Goal: Task Accomplishment & Management: Manage account settings

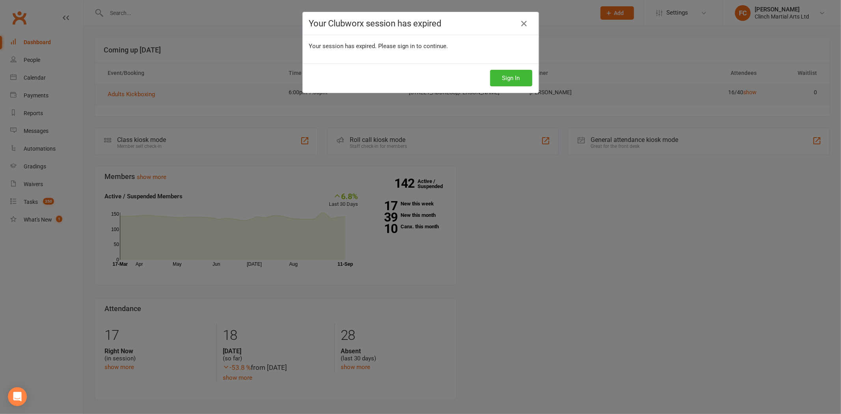
click at [443, 67] on div "Sign In" at bounding box center [421, 78] width 236 height 29
click at [505, 80] on button "Sign In" at bounding box center [511, 78] width 42 height 17
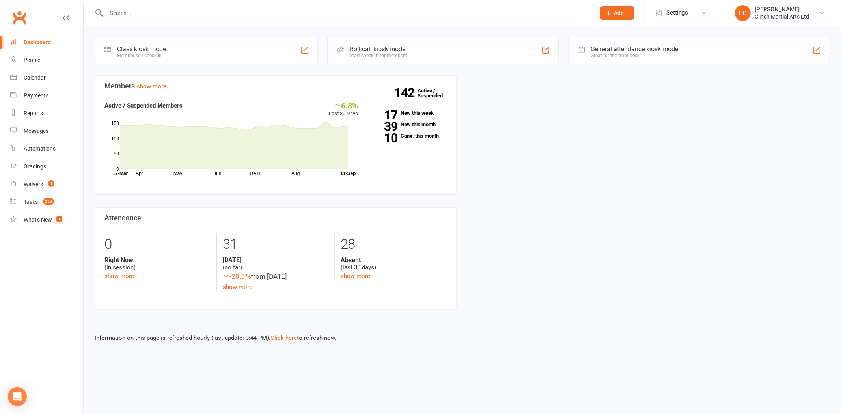
click at [162, 13] on input "text" at bounding box center [347, 12] width 486 height 11
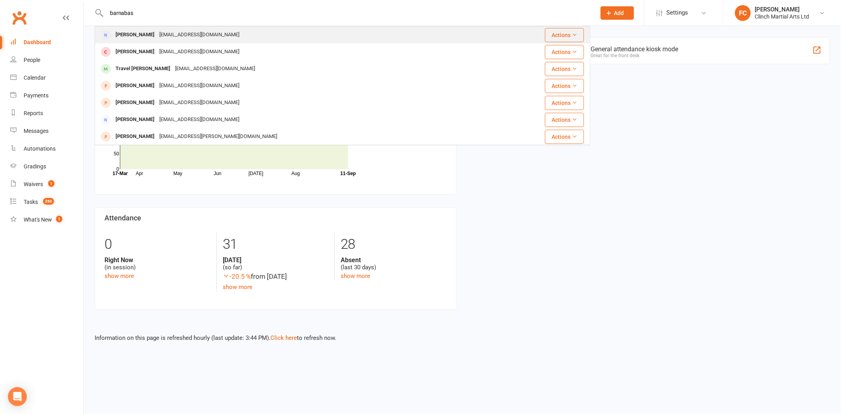
type input "barnabas"
click at [157, 40] on div "[EMAIL_ADDRESS][DOMAIN_NAME]" at bounding box center [199, 34] width 85 height 11
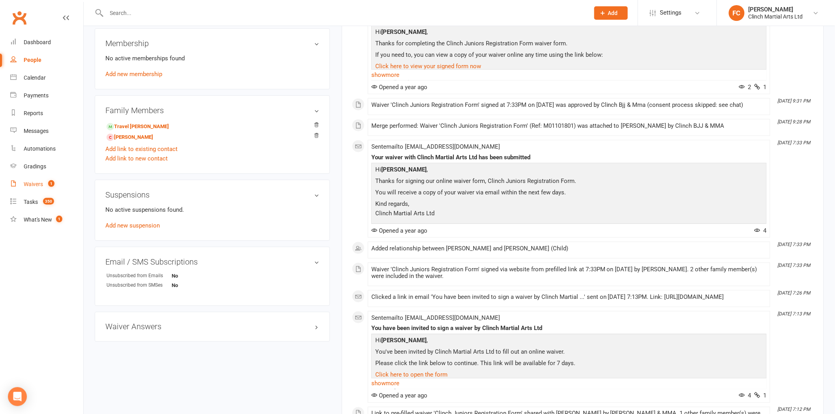
scroll to position [306, 0]
click at [128, 137] on link "[PERSON_NAME]" at bounding box center [130, 137] width 47 height 8
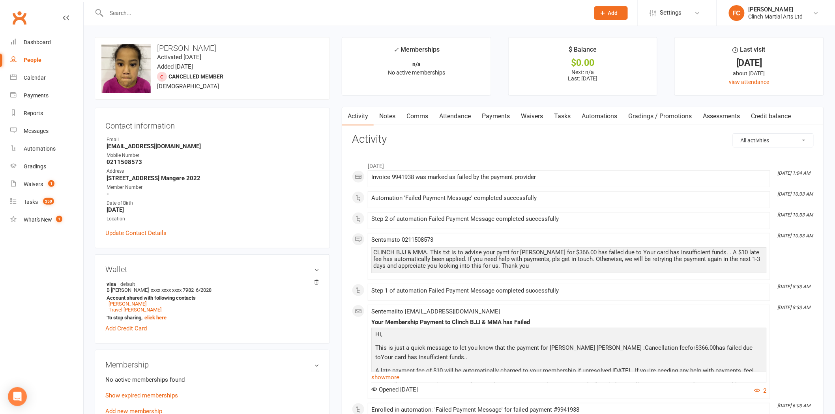
click at [498, 114] on link "Payments" at bounding box center [495, 116] width 39 height 18
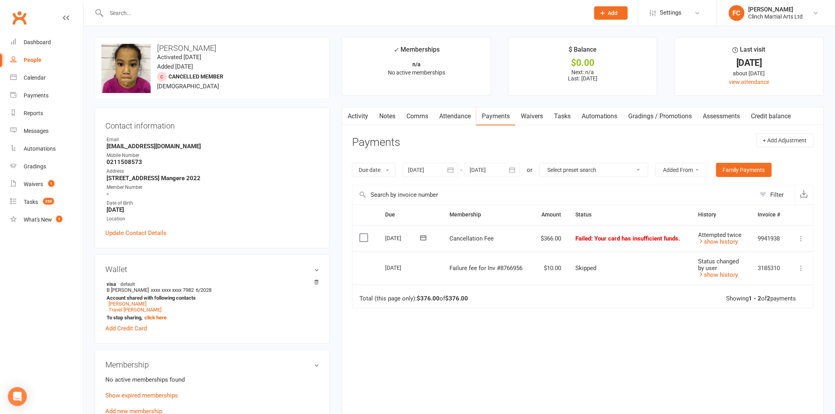
click at [422, 236] on icon at bounding box center [423, 238] width 8 height 8
click at [519, 254] on icon "button" at bounding box center [522, 255] width 6 height 6
click at [450, 342] on span "30" at bounding box center [451, 345] width 6 height 6
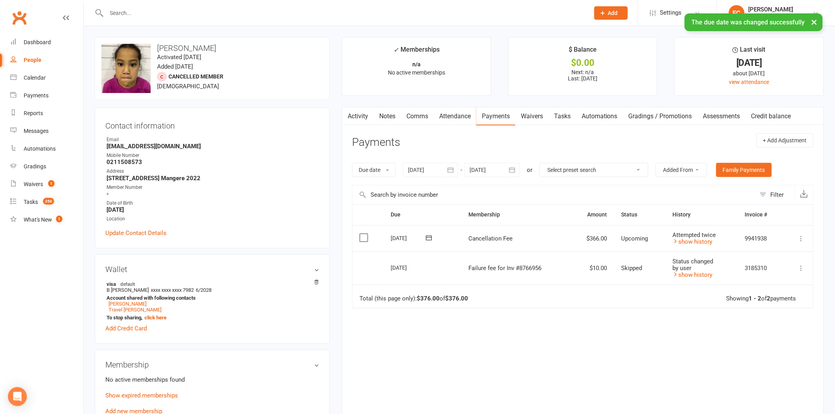
click at [802, 238] on icon at bounding box center [801, 239] width 8 height 8
click at [753, 318] on link "Change amount" at bounding box center [766, 317] width 78 height 16
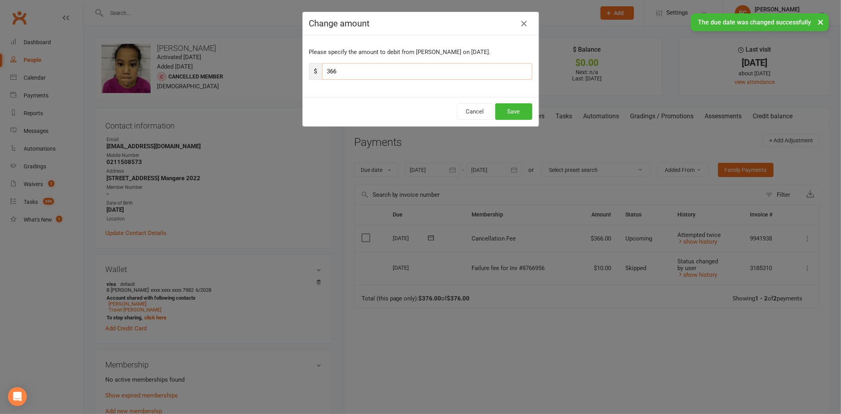
drag, startPoint x: 333, startPoint y: 74, endPoint x: 306, endPoint y: 73, distance: 26.0
click at [309, 73] on div "$ 366" at bounding box center [420, 71] width 223 height 17
type input "280"
click at [510, 108] on button "Save" at bounding box center [513, 111] width 37 height 17
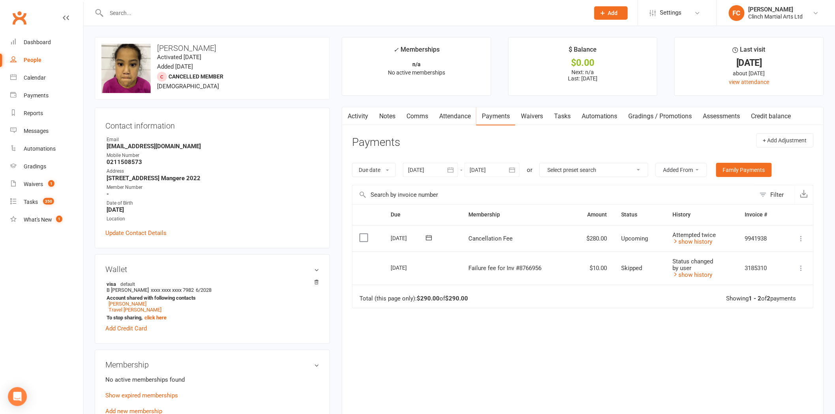
click at [458, 144] on header "Payments + Add Adjustment" at bounding box center [583, 144] width 462 height 22
click at [198, 7] on input "text" at bounding box center [344, 12] width 480 height 11
paste input "Tawhirimatea"
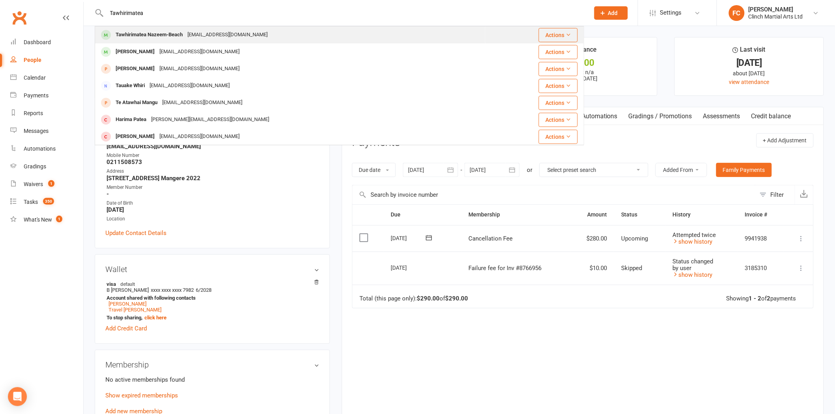
type input "Tawhirimatea"
click at [163, 37] on div "Tawhirimatea Nazeem-Beach" at bounding box center [149, 34] width 72 height 11
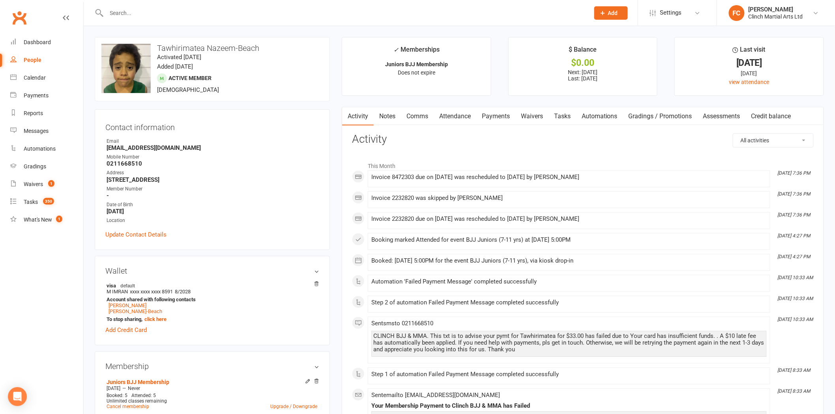
click at [499, 117] on link "Payments" at bounding box center [495, 116] width 39 height 18
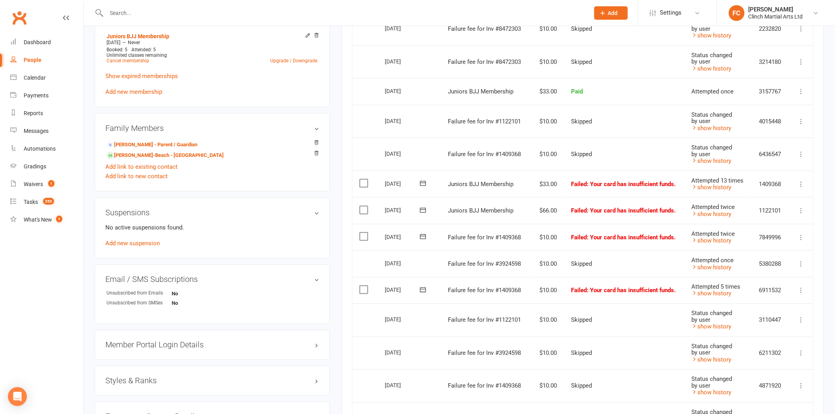
scroll to position [350, 0]
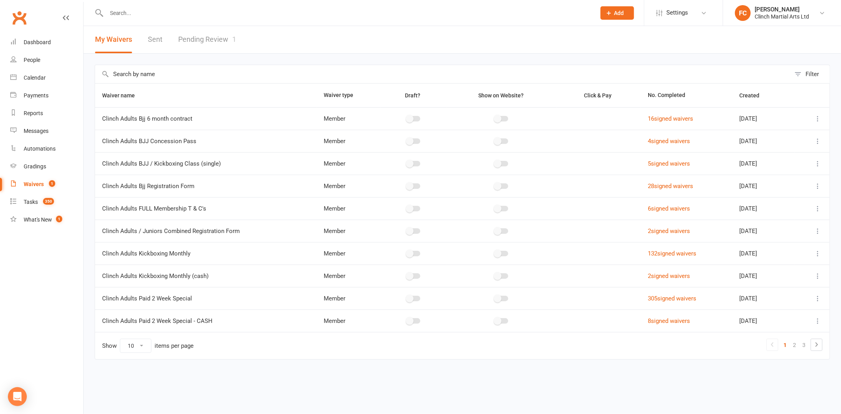
click at [203, 40] on link "Pending Review 1" at bounding box center [207, 39] width 58 height 27
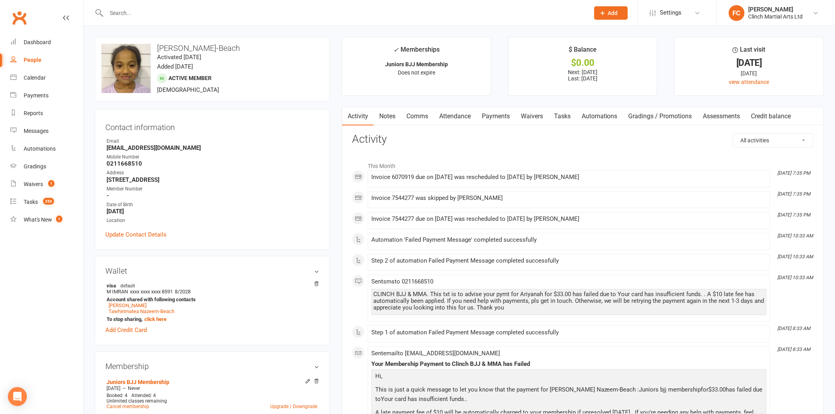
click at [503, 118] on link "Payments" at bounding box center [495, 116] width 39 height 18
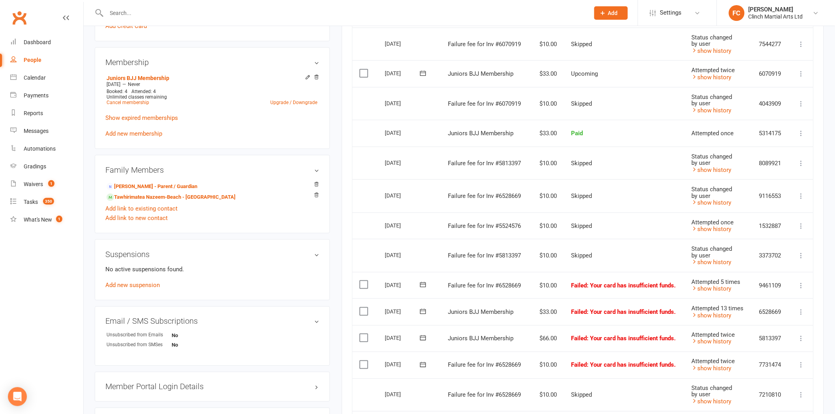
scroll to position [394, 0]
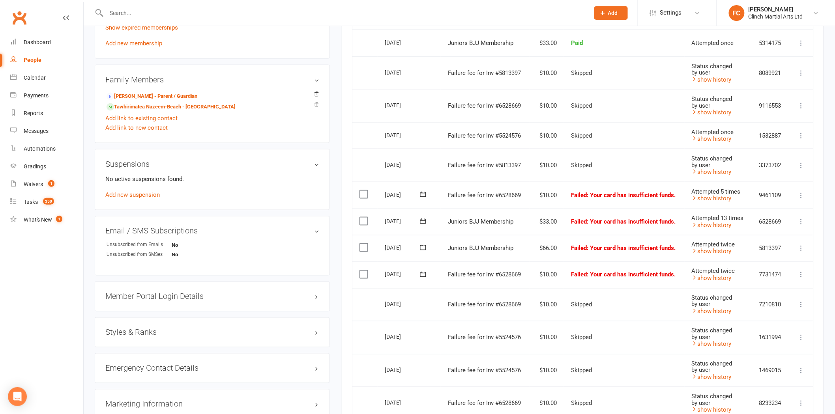
drag, startPoint x: 195, startPoint y: 19, endPoint x: 194, endPoint y: 11, distance: 7.9
click at [195, 18] on div at bounding box center [339, 13] width 489 height 26
click at [194, 11] on input "text" at bounding box center [344, 12] width 480 height 11
paste input "Precise Walters"
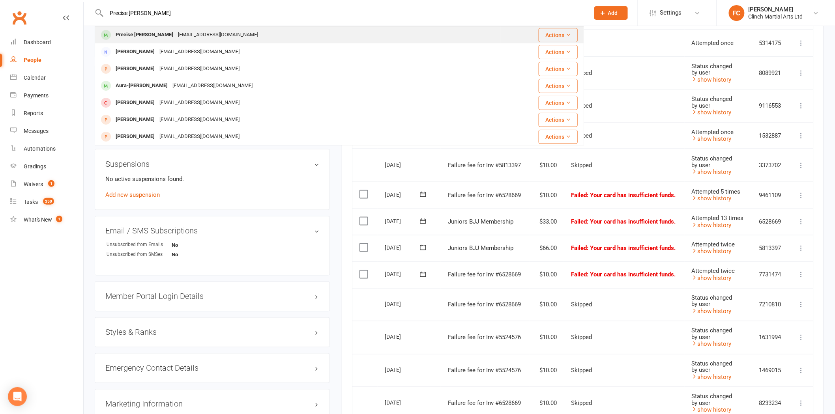
type input "Precise Walters"
click at [137, 37] on div "Precise Walters" at bounding box center [144, 34] width 62 height 11
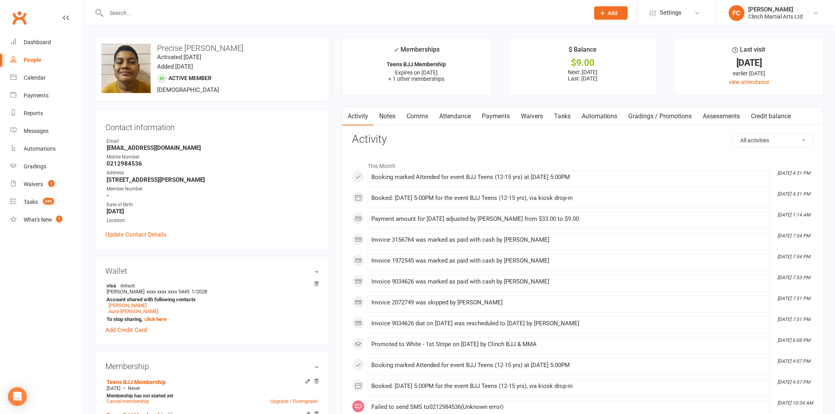
click at [499, 119] on link "Payments" at bounding box center [495, 116] width 39 height 18
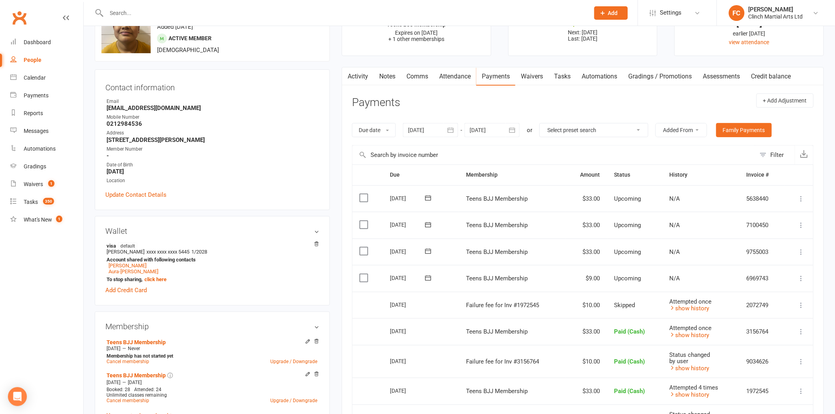
scroll to position [44, 0]
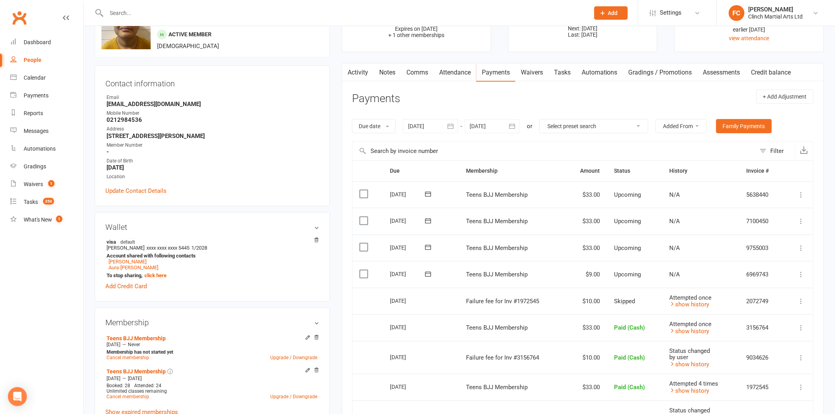
click at [170, 14] on input "text" at bounding box center [344, 12] width 480 height 11
paste input "Berryman"
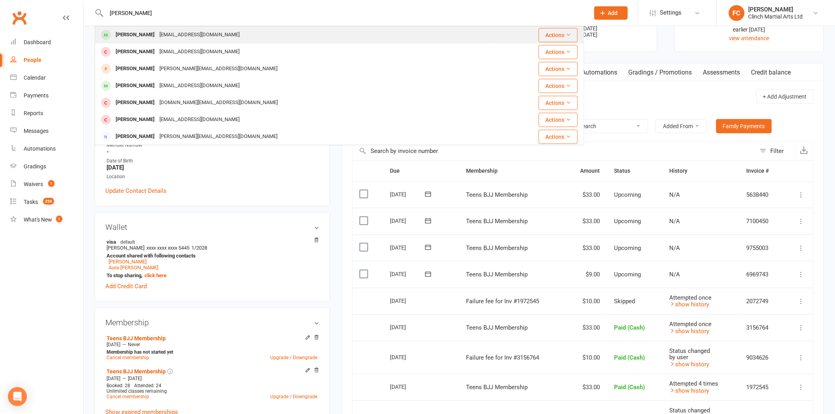
type input "Berryman"
click at [168, 37] on div "Marikatumai106@gmail.com" at bounding box center [199, 34] width 85 height 11
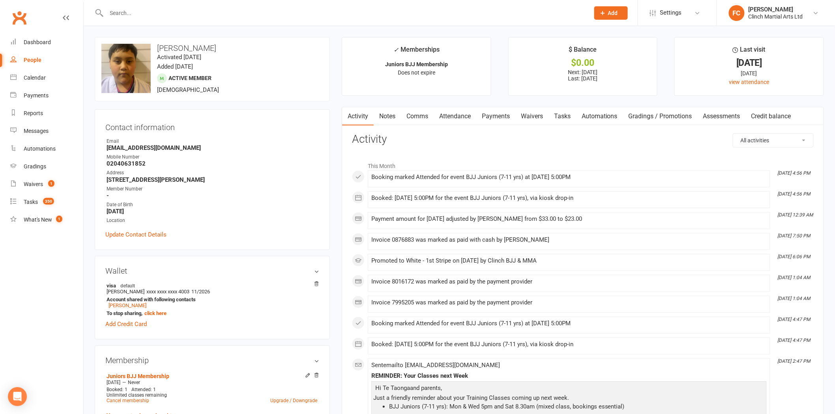
click at [497, 120] on link "Payments" at bounding box center [495, 116] width 39 height 18
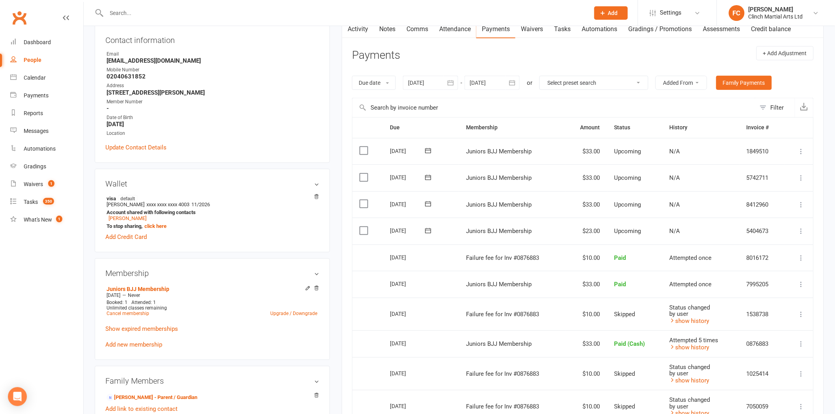
scroll to position [88, 0]
